Goal: Task Accomplishment & Management: Complete application form

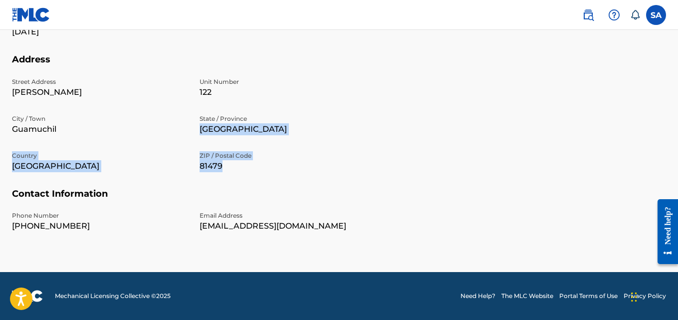
drag, startPoint x: 655, startPoint y: 123, endPoint x: 680, endPoint y: 192, distance: 73.7
click at [341, 181] on div "Street Address [PERSON_NAME][GEOGRAPHIC_DATA] / Town [GEOGRAPHIC_DATA] State / …" at bounding box center [193, 132] width 363 height 111
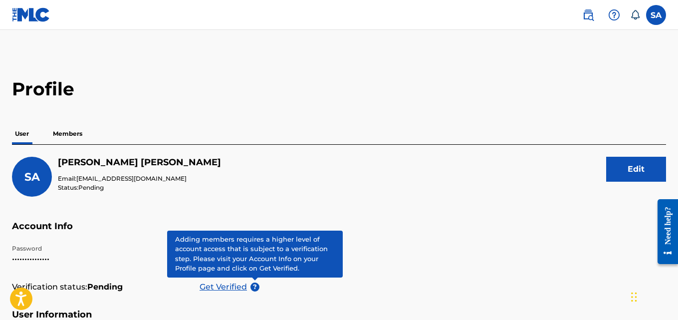
click at [660, 15] on label at bounding box center [656, 15] width 20 height 20
click at [656, 15] on input "[PERSON_NAME] [PERSON_NAME] [EMAIL_ADDRESS][DOMAIN_NAME] Notification Preferenc…" at bounding box center [656, 15] width 0 height 0
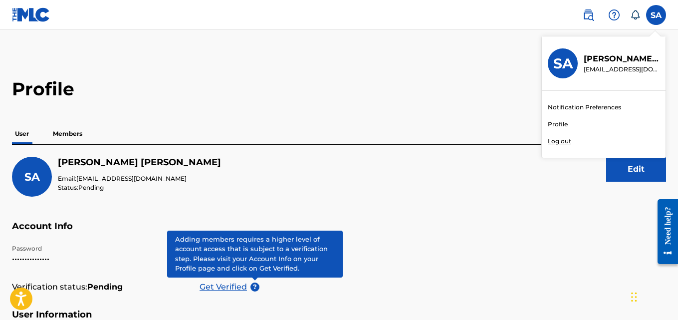
click at [566, 125] on link "Profile" at bounding box center [558, 124] width 20 height 9
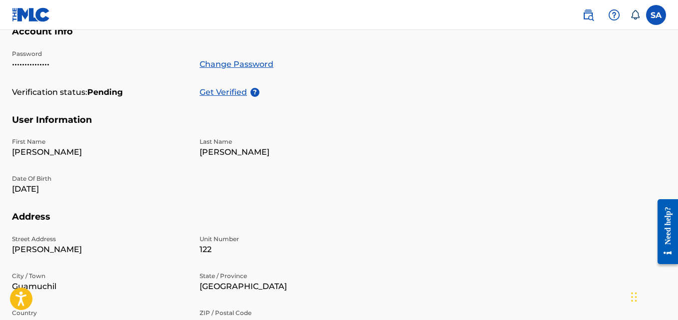
scroll to position [193, 0]
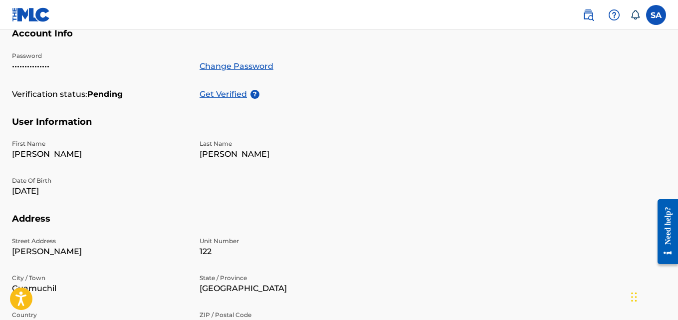
click at [250, 69] on link "Change Password" at bounding box center [237, 66] width 74 height 12
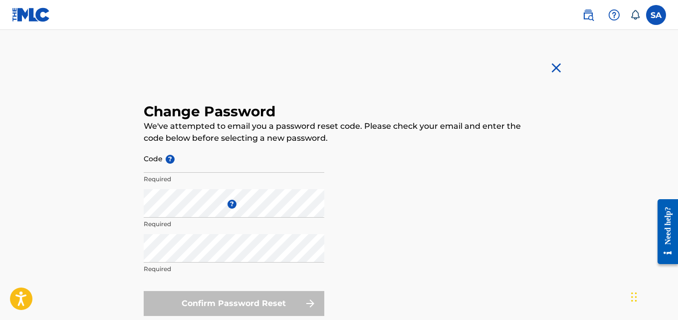
click at [558, 72] on img at bounding box center [556, 68] width 16 height 16
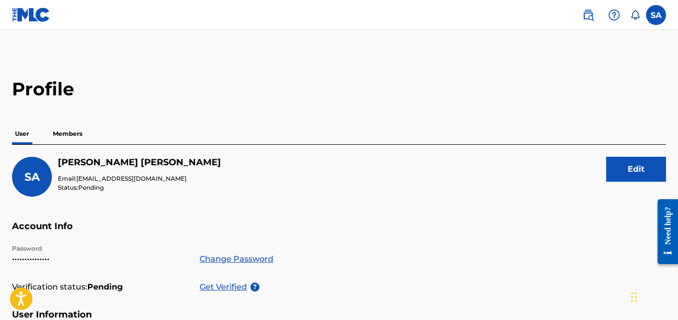
click at [233, 284] on p "Get Verified" at bounding box center [225, 287] width 51 height 12
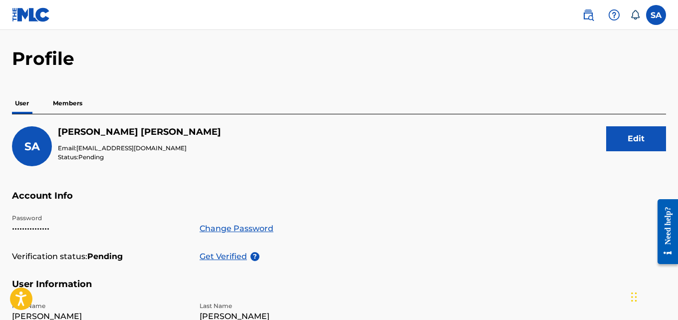
scroll to position [6, 0]
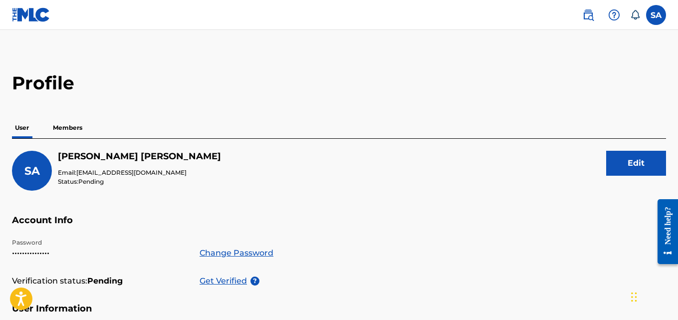
click at [76, 128] on p "Members" at bounding box center [67, 127] width 35 height 21
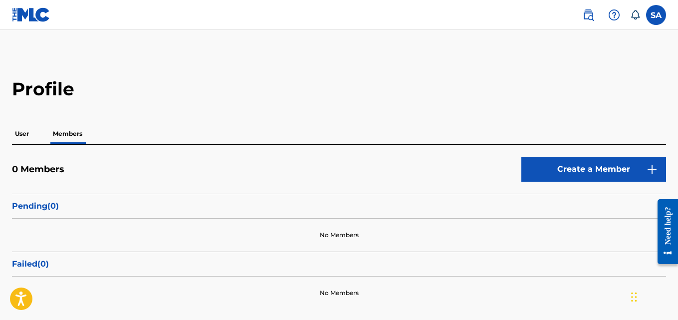
click at [677, 90] on div "Profile User Members 0 Members Create a Member Pending ( 0 ) No Members Failed …" at bounding box center [339, 193] width 678 height 231
click at [654, 11] on label at bounding box center [656, 15] width 20 height 20
click at [656, 15] on input "[PERSON_NAME] [PERSON_NAME] [EMAIL_ADDRESS][DOMAIN_NAME] Notification Preferenc…" at bounding box center [656, 15] width 0 height 0
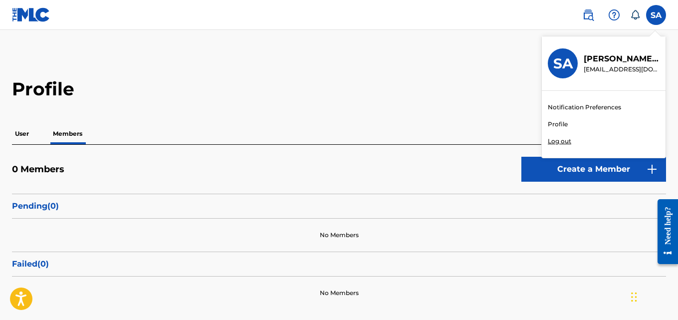
click at [558, 123] on link "Profile" at bounding box center [558, 124] width 20 height 9
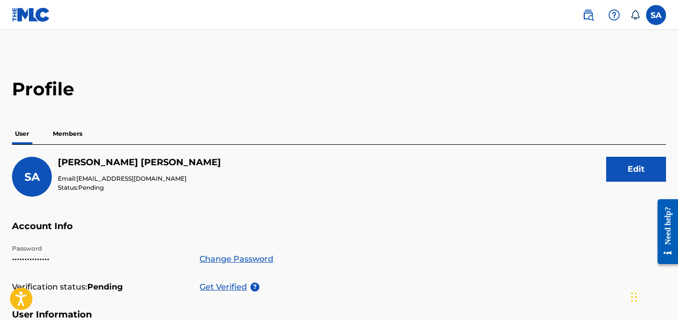
click at [654, 19] on label at bounding box center [656, 15] width 20 height 20
click at [656, 15] on input "[PERSON_NAME] [PERSON_NAME] [EMAIL_ADDRESS][DOMAIN_NAME] Notification Preferenc…" at bounding box center [656, 15] width 0 height 0
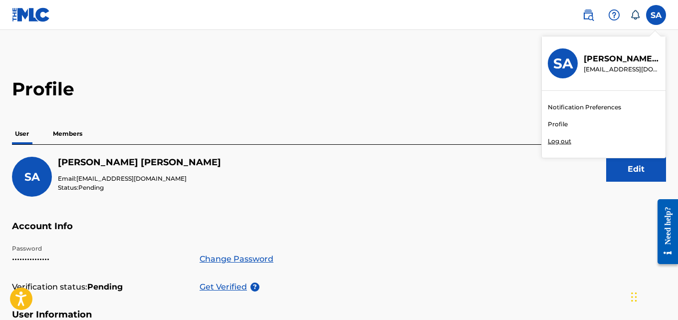
click at [570, 107] on link "Notification Preferences" at bounding box center [584, 107] width 73 height 9
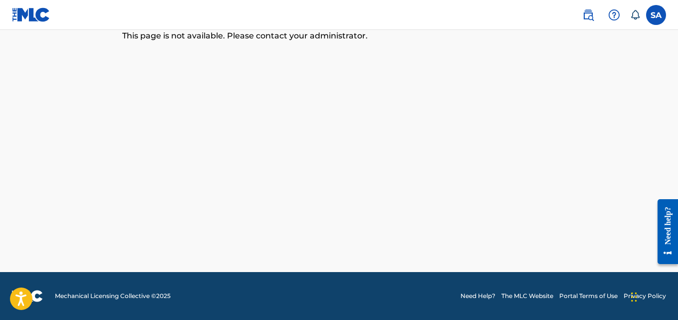
click at [660, 19] on label at bounding box center [656, 15] width 20 height 20
click at [656, 15] on input "[PERSON_NAME] [PERSON_NAME] [EMAIL_ADDRESS][DOMAIN_NAME] Notification Preferenc…" at bounding box center [656, 15] width 0 height 0
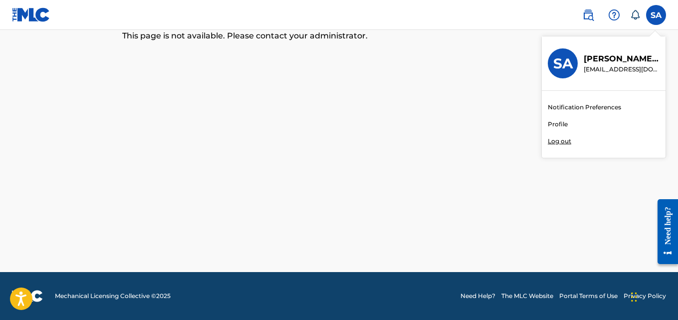
click at [560, 126] on link "Profile" at bounding box center [558, 124] width 20 height 9
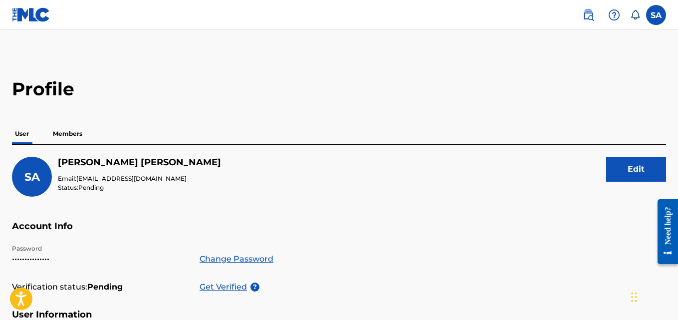
click at [77, 134] on p "Members" at bounding box center [67, 133] width 35 height 21
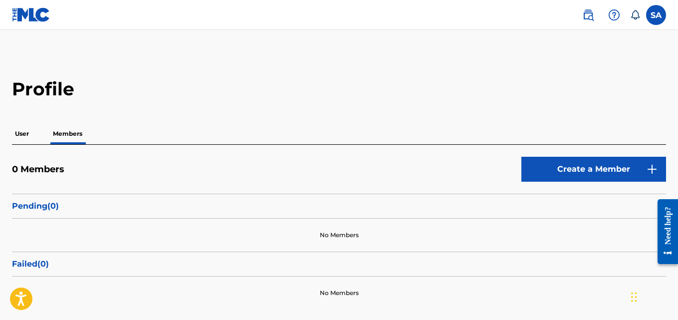
click at [567, 170] on button "Create a Member" at bounding box center [593, 169] width 145 height 25
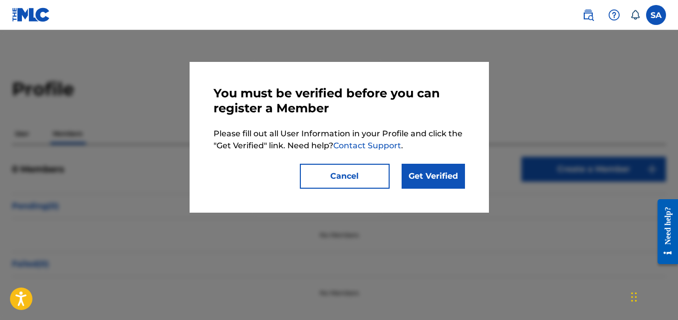
scroll to position [28, 0]
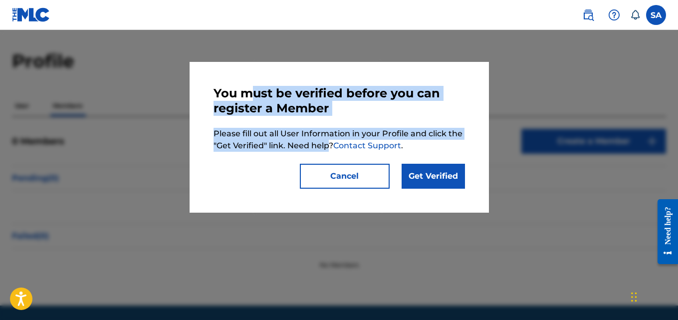
drag, startPoint x: 330, startPoint y: 151, endPoint x: 246, endPoint y: 84, distance: 106.9
click at [246, 84] on div "You must be verified before you can register a Member Please fill out all User …" at bounding box center [339, 137] width 299 height 151
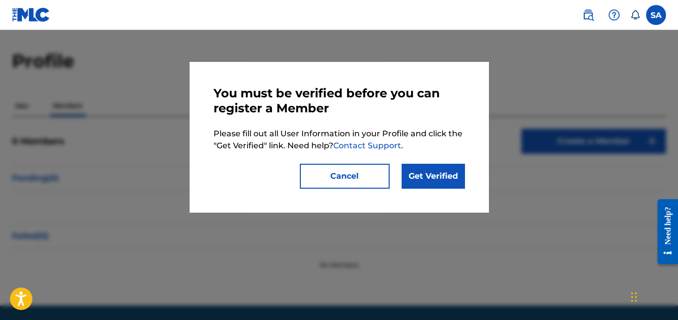
click at [422, 148] on p "Please fill out all User Information in your Profile and click the "Get Verifie…" at bounding box center [338, 140] width 251 height 24
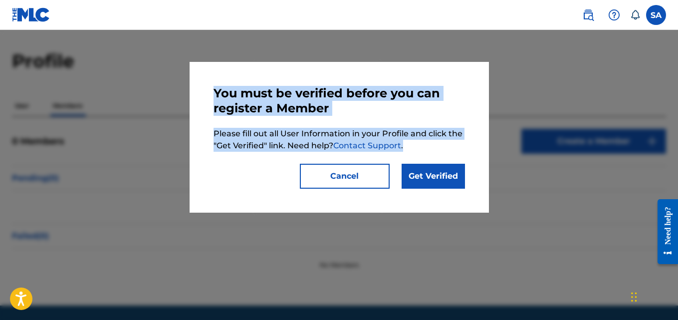
drag, startPoint x: 422, startPoint y: 148, endPoint x: 204, endPoint y: 67, distance: 232.3
click at [204, 67] on div "You must be verified before you can register a Member Please fill out all User …" at bounding box center [339, 137] width 299 height 151
copy div "You must be verified before you can register a Member Please fill out all User …"
click at [422, 169] on link "Get Verified" at bounding box center [433, 176] width 63 height 25
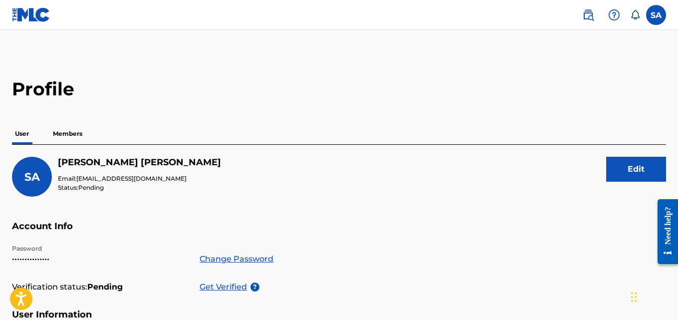
click at [417, 170] on div "[PERSON_NAME] [PERSON_NAME] Email: [EMAIL_ADDRESS][DOMAIN_NAME] Status: Pending…" at bounding box center [339, 189] width 654 height 64
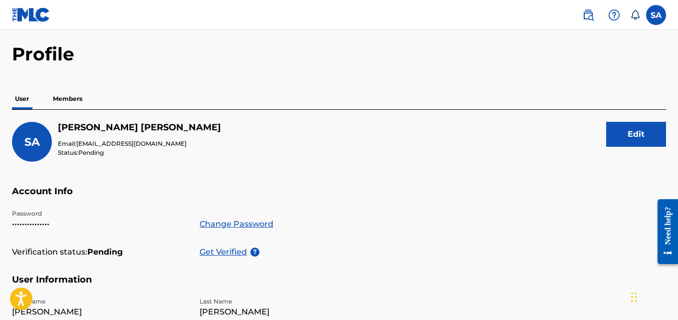
scroll to position [32, 0]
